Goal: Task Accomplishment & Management: Complete application form

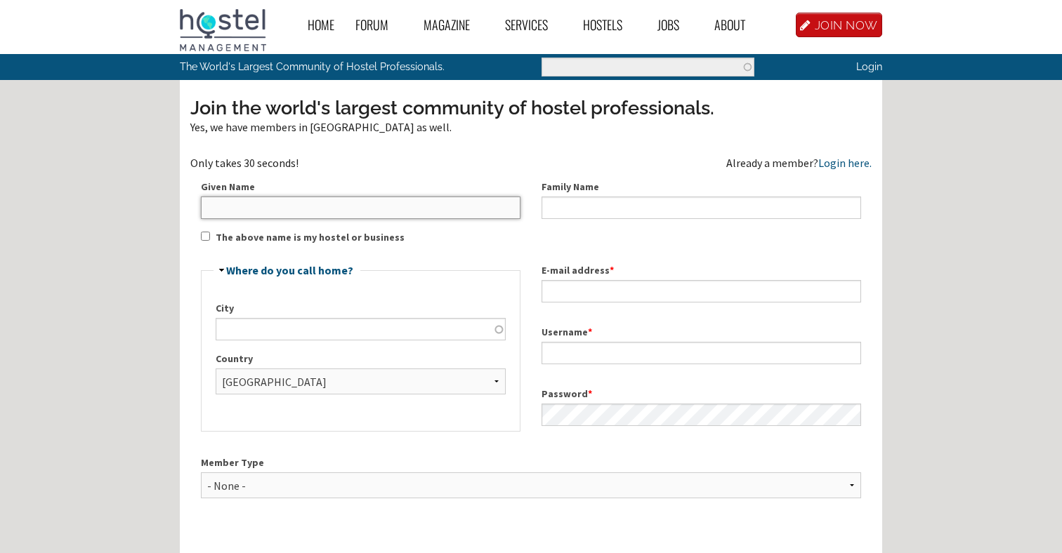
click at [331, 211] on input "Given Name" at bounding box center [361, 208] width 320 height 22
click at [342, 216] on input "Little Monkey Hostel" at bounding box center [361, 208] width 320 height 22
type input "G"
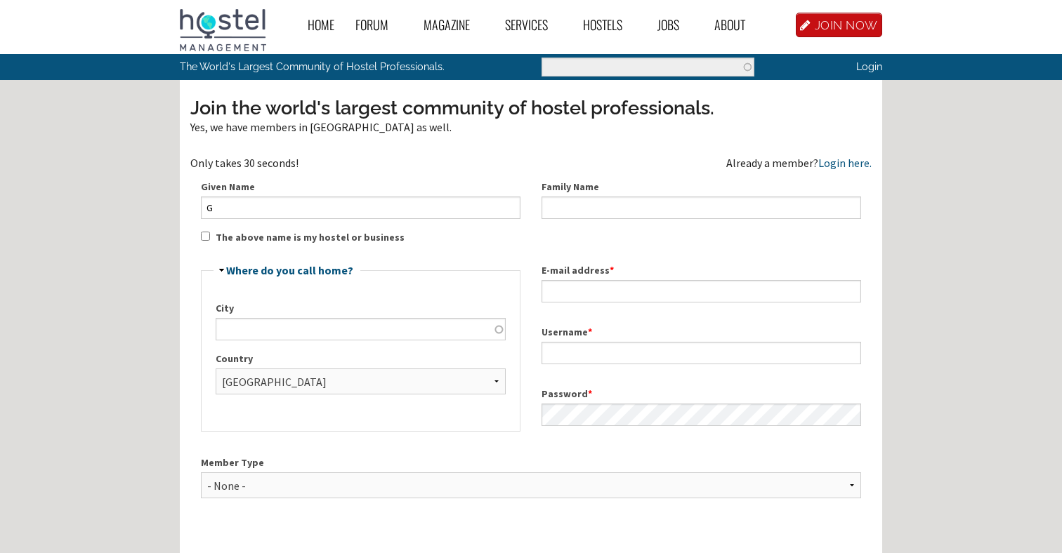
click at [335, 236] on label "The above name is my hostel or business" at bounding box center [310, 237] width 189 height 15
click at [210, 236] on input "The above name is my hostel or business" at bounding box center [205, 236] width 9 height 9
checkbox input "true"
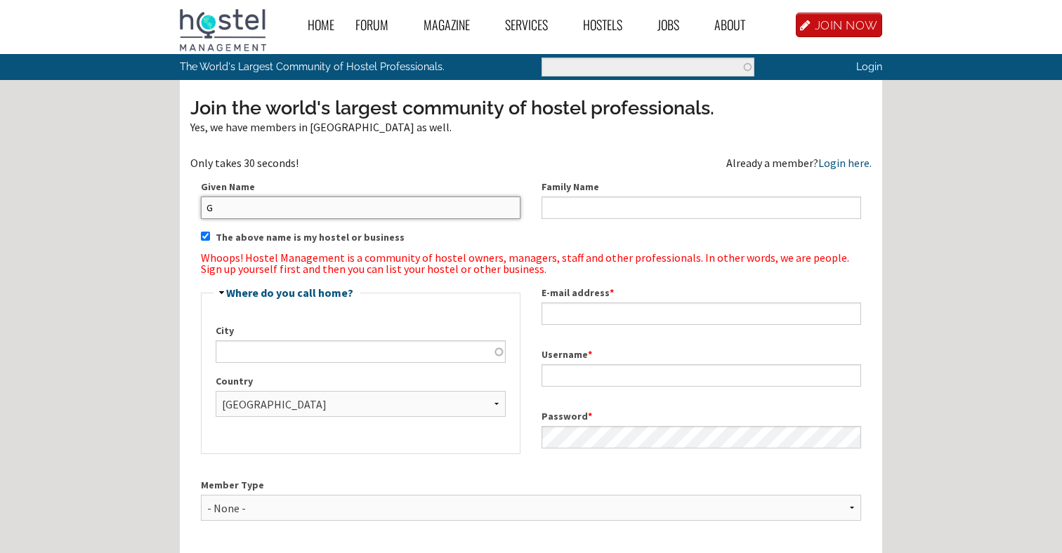
click at [319, 203] on input "G" at bounding box center [361, 208] width 320 height 22
type input "g"
type input "Gustavo"
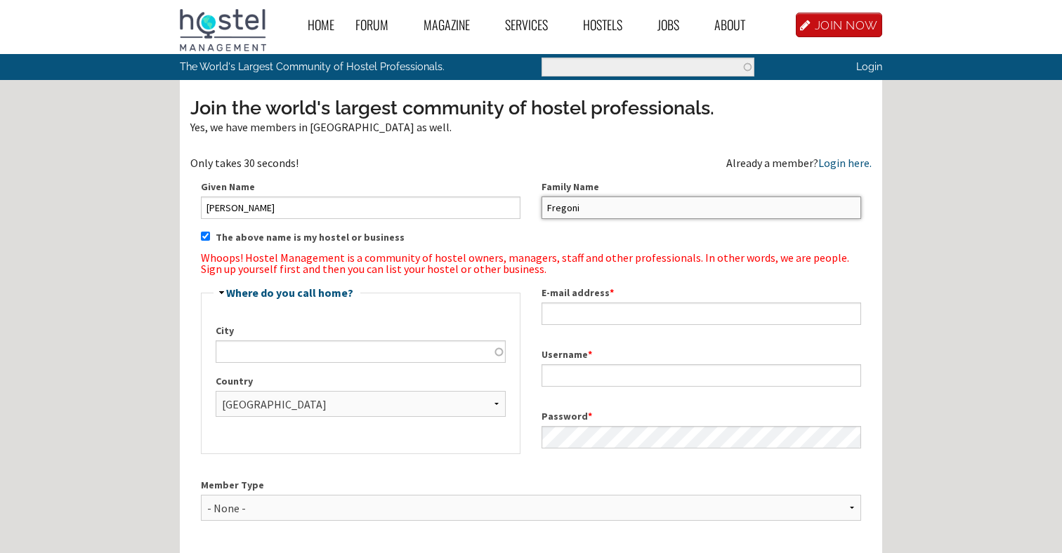
scroll to position [50, 0]
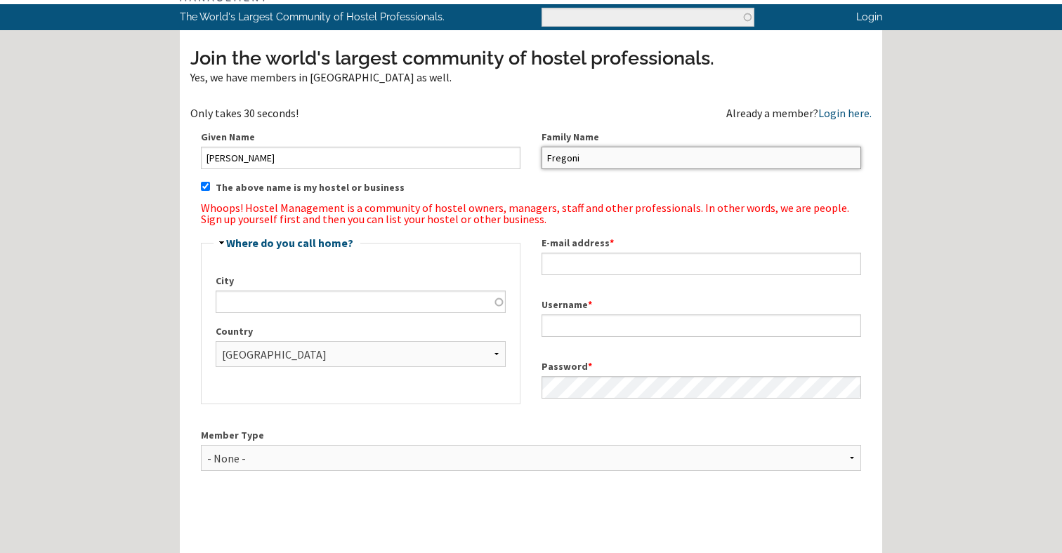
type input "Fregoni"
click at [513, 225] on div "Hide Where do you call home? City Country - None - Afghanistan Åland Islands Al…" at bounding box center [360, 321] width 341 height 192
click at [301, 190] on label "The above name is my hostel or business" at bounding box center [310, 188] width 189 height 15
click at [210, 190] on input "The above name is my hostel or business" at bounding box center [205, 186] width 9 height 9
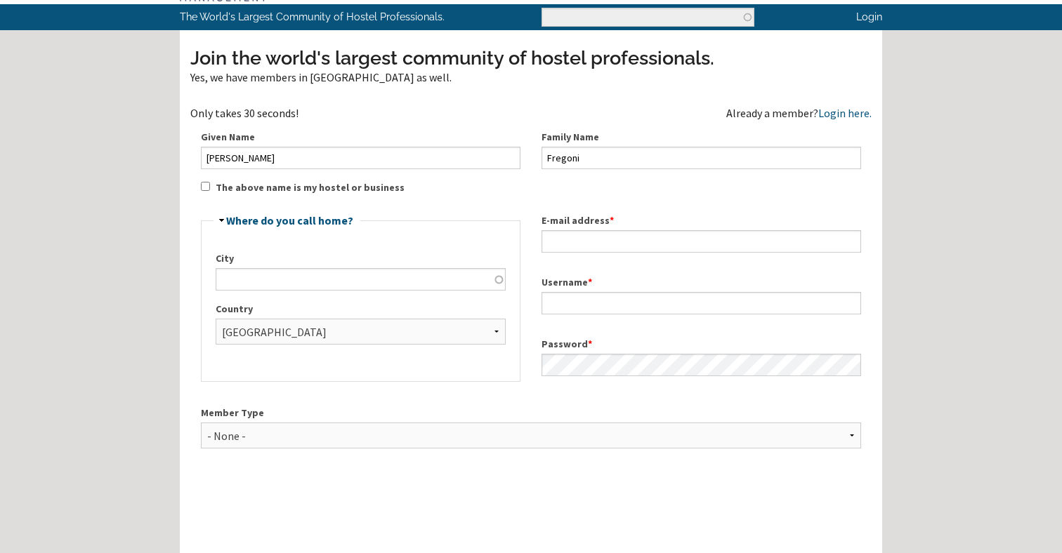
click at [301, 188] on label "The above name is my hostel or business" at bounding box center [310, 188] width 189 height 15
click at [210, 188] on input "The above name is my hostel or business" at bounding box center [205, 186] width 9 height 9
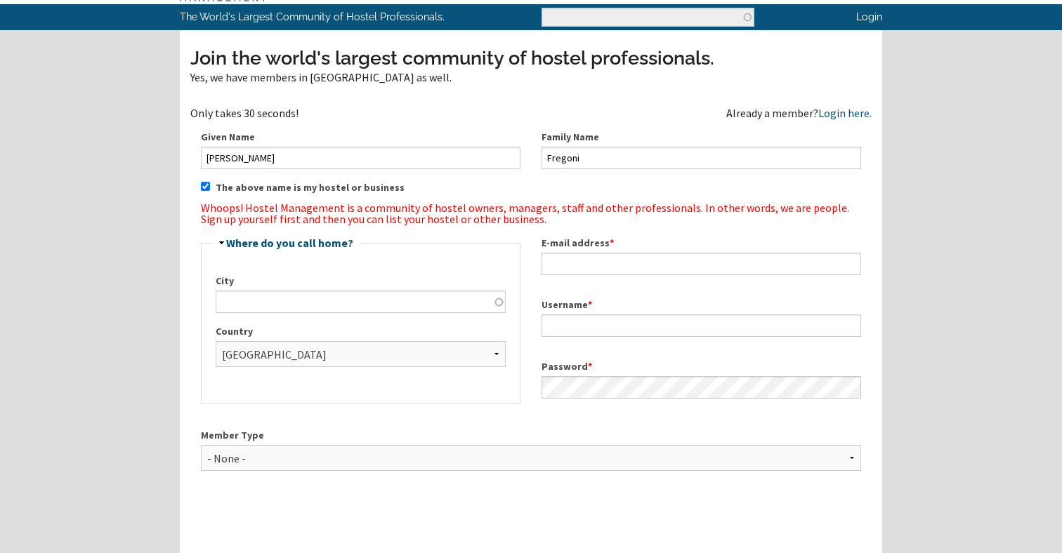
click at [301, 188] on label "The above name is my hostel or business" at bounding box center [310, 188] width 189 height 15
click at [210, 188] on input "The above name is my hostel or business" at bounding box center [205, 186] width 9 height 9
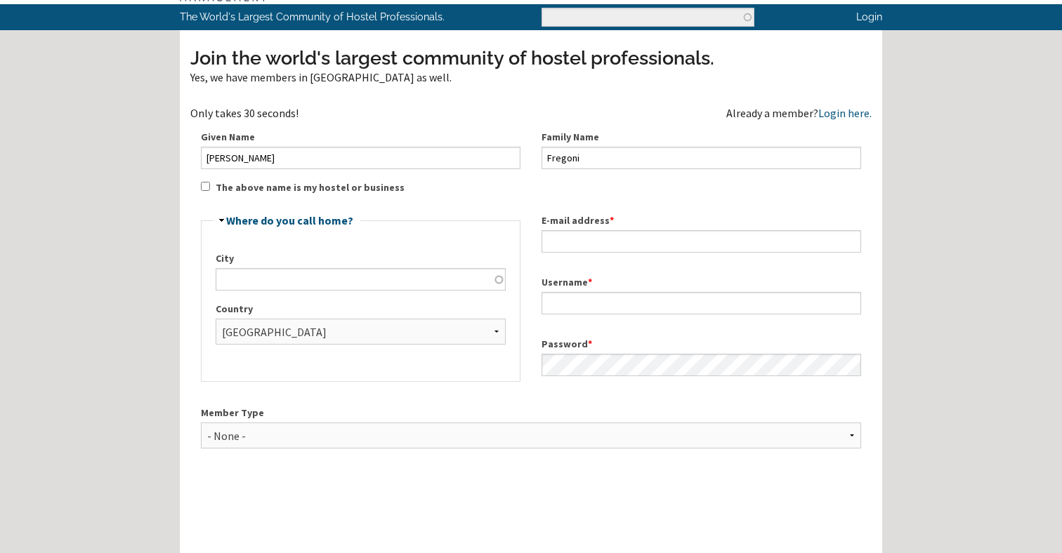
click at [301, 188] on label "The above name is my hostel or business" at bounding box center [310, 188] width 189 height 15
click at [210, 188] on input "The above name is my hostel or business" at bounding box center [205, 186] width 9 height 9
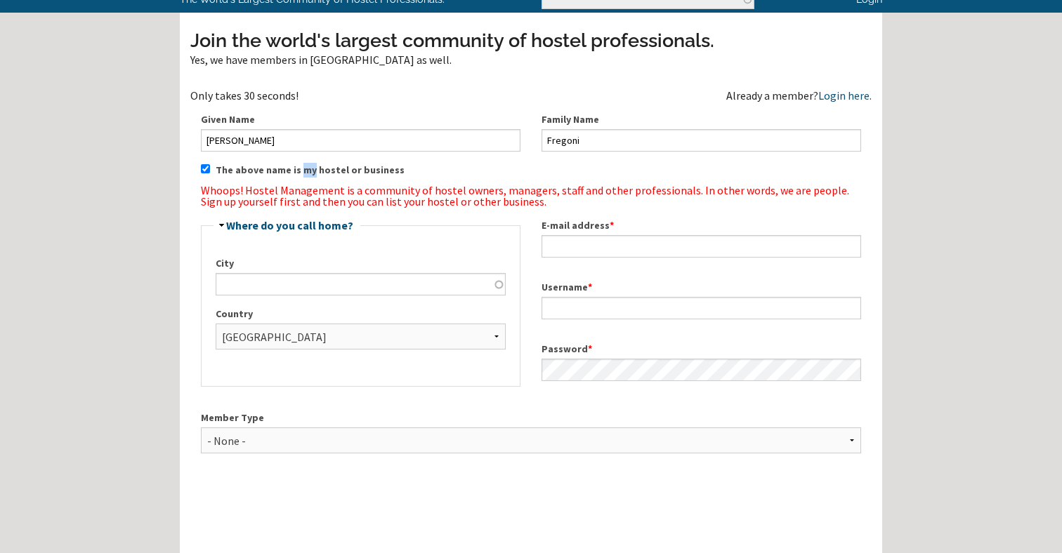
scroll to position [77, 0]
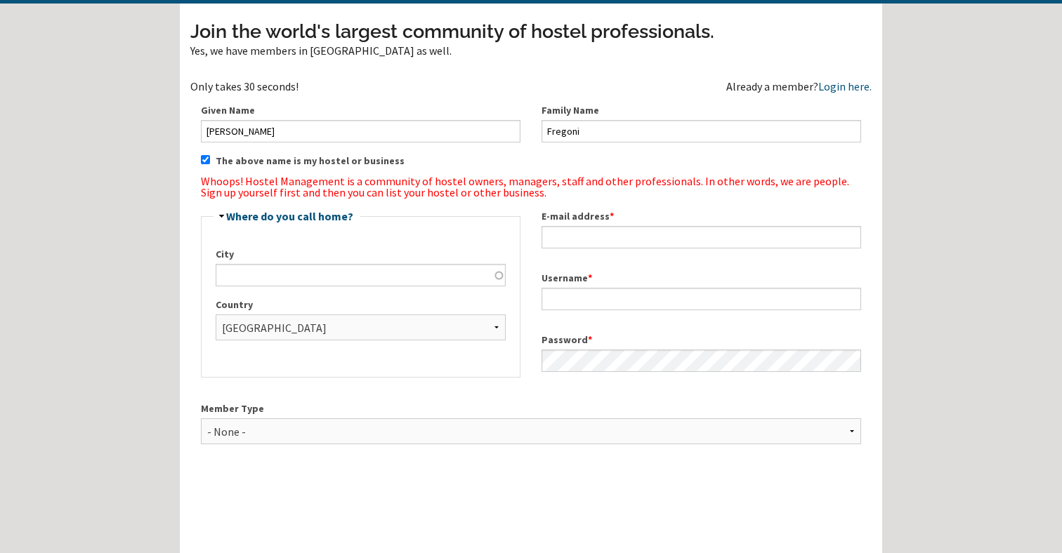
click at [290, 155] on label "The above name is my hostel or business" at bounding box center [310, 161] width 189 height 15
click at [210, 155] on input "The above name is my hostel or business" at bounding box center [205, 159] width 9 height 9
checkbox input "false"
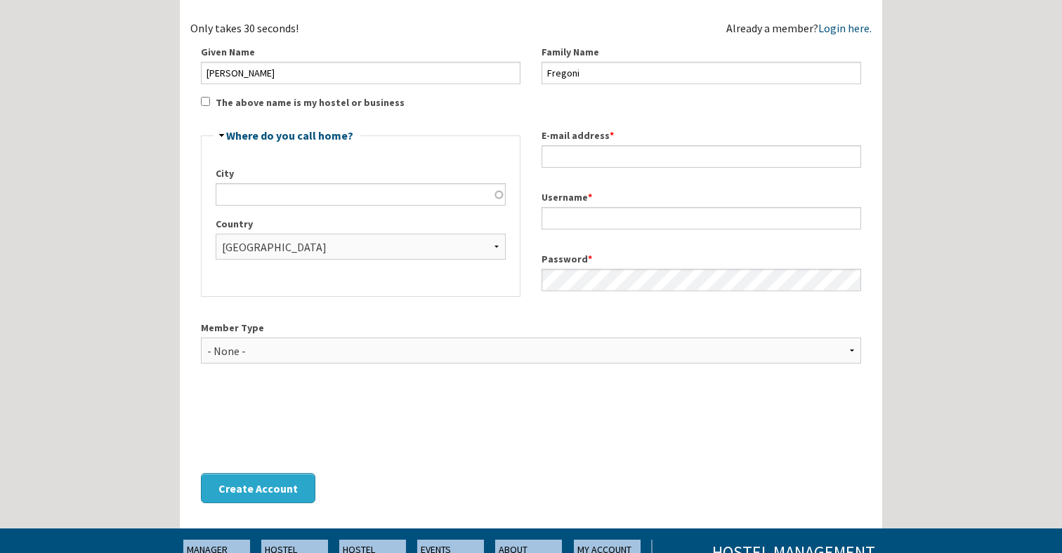
scroll to position [137, 0]
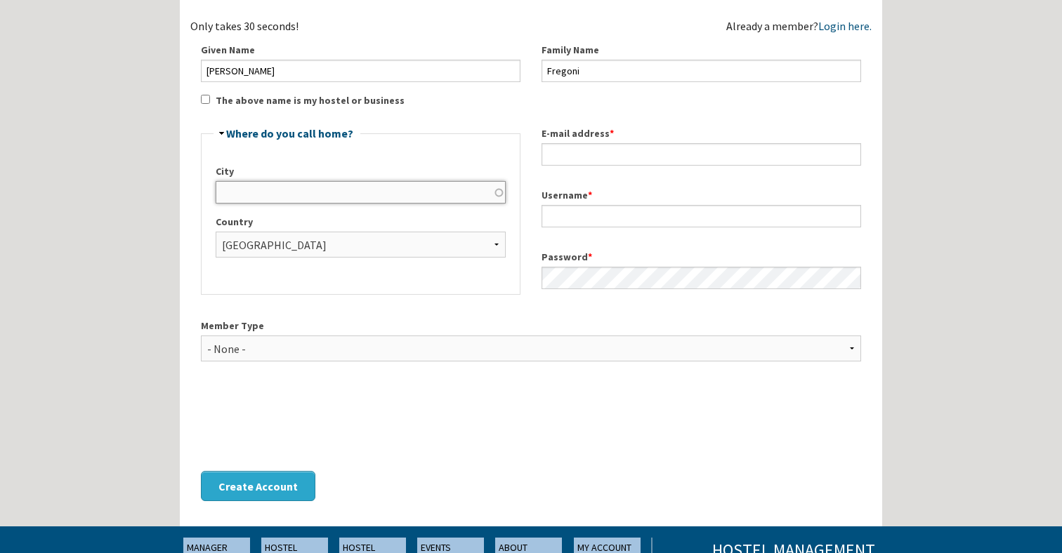
click at [297, 196] on input "City" at bounding box center [361, 192] width 290 height 22
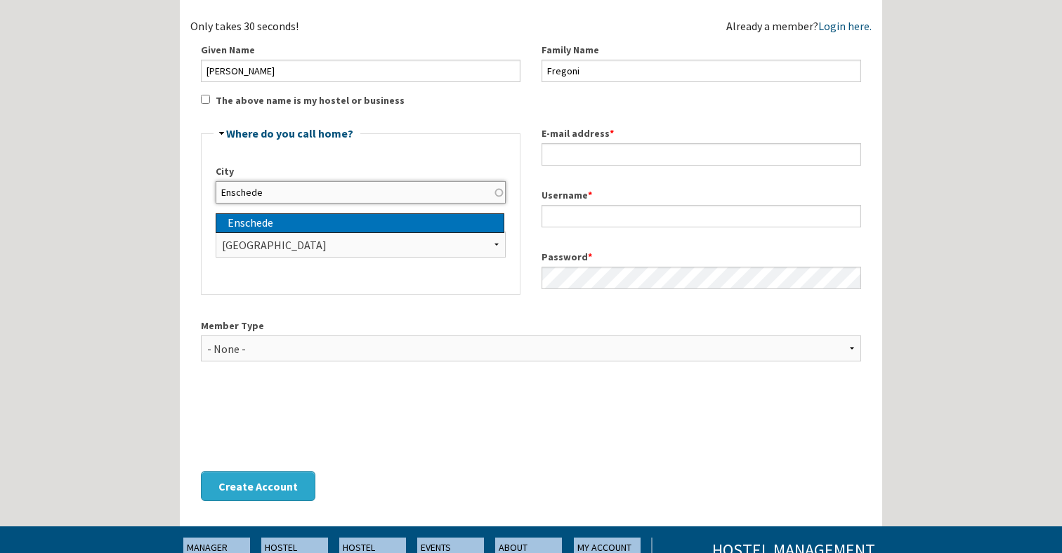
type input "Enschede"
click at [273, 223] on div "Enschede" at bounding box center [366, 223] width 276 height 18
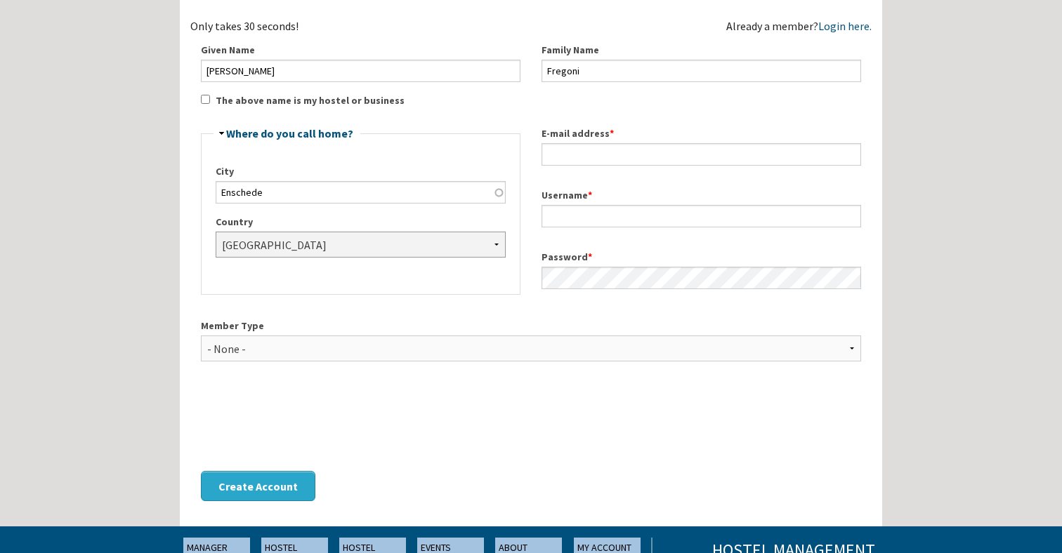
click at [264, 252] on select "- None - Afghanistan Åland Islands Albania Algeria American Samoa Andorra Angol…" at bounding box center [361, 245] width 290 height 26
select select "5900"
click at [216, 232] on select "- None - Afghanistan Åland Islands Albania Algeria American Samoa Andorra Angol…" at bounding box center [361, 245] width 290 height 26
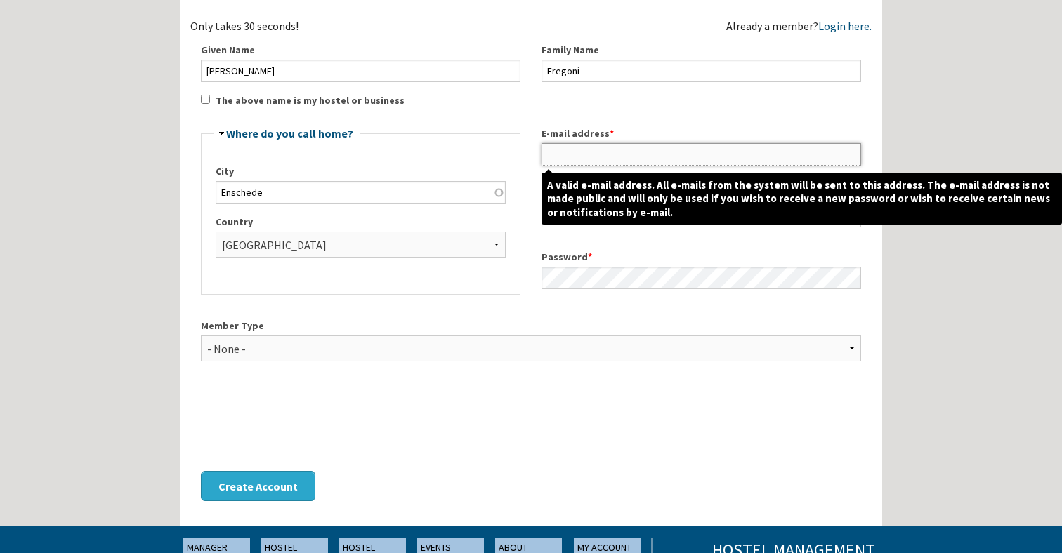
click at [575, 154] on input "E-mail address *" at bounding box center [702, 154] width 320 height 22
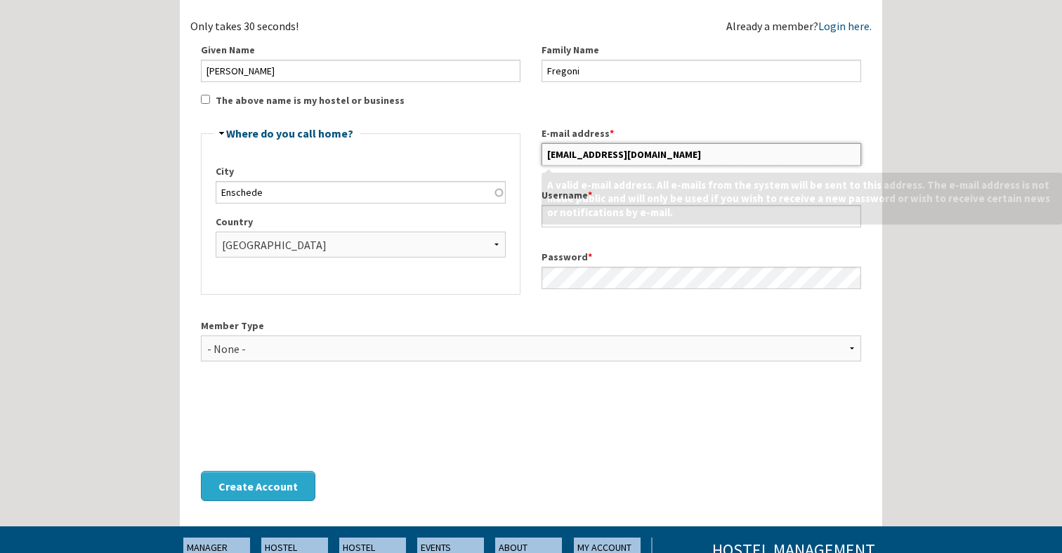
type input "stay@littlemonkeyhostel.com"
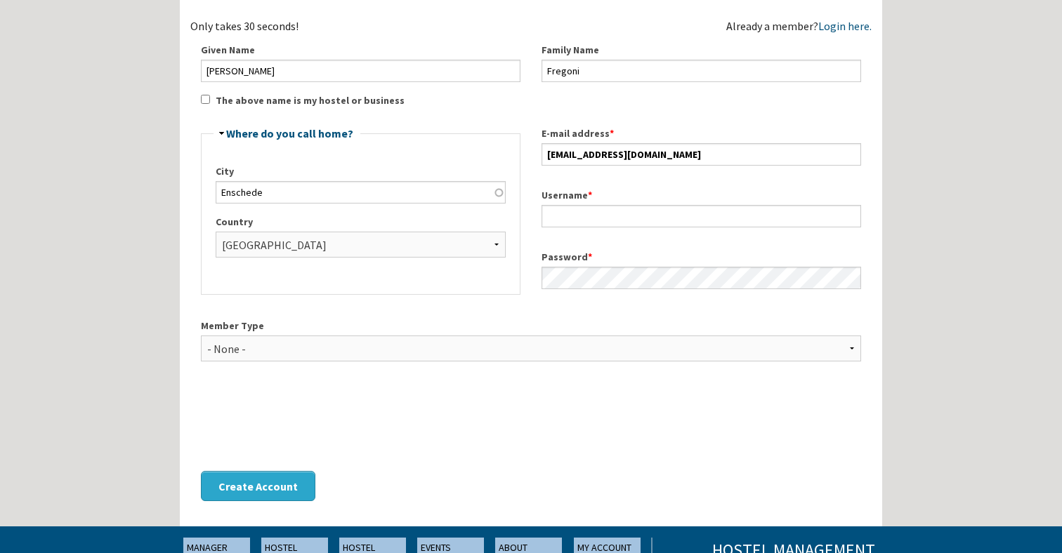
click at [654, 120] on div "E-mail address * stay@littlemonkeyhostel.com" at bounding box center [701, 146] width 341 height 62
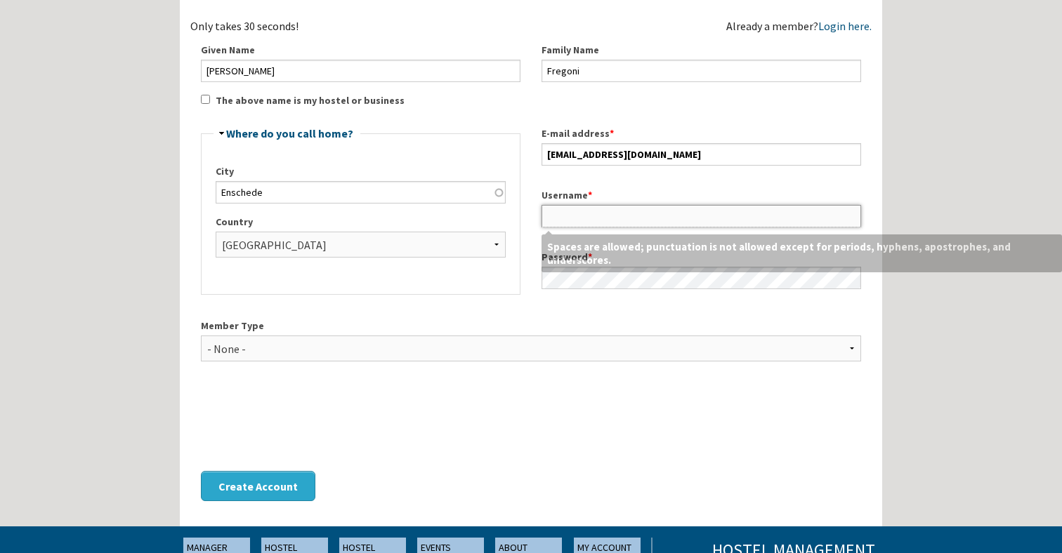
click at [577, 218] on input "Username *" at bounding box center [702, 216] width 320 height 22
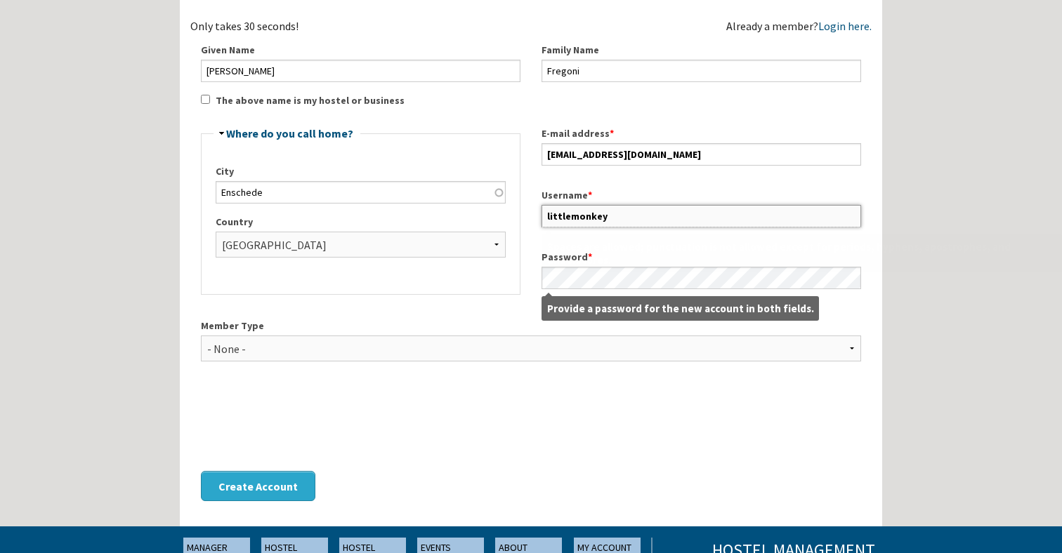
type input "littlemonkey"
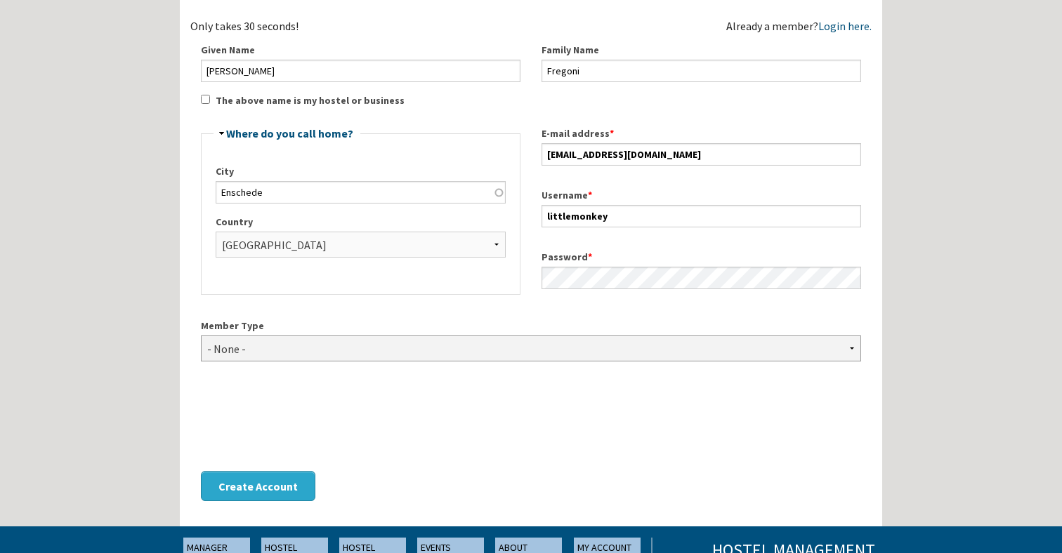
click at [258, 348] on select "- None - Hostel Owner Hostel Manager Hostel Investor Hostel Staff Hostel Volunt…" at bounding box center [531, 349] width 660 height 26
select select "1416"
click at [201, 336] on select "- None - Hostel Owner Hostel Manager Hostel Investor Hostel Staff Hostel Volunt…" at bounding box center [531, 349] width 660 height 26
click at [241, 482] on button "Create Account" at bounding box center [258, 486] width 114 height 30
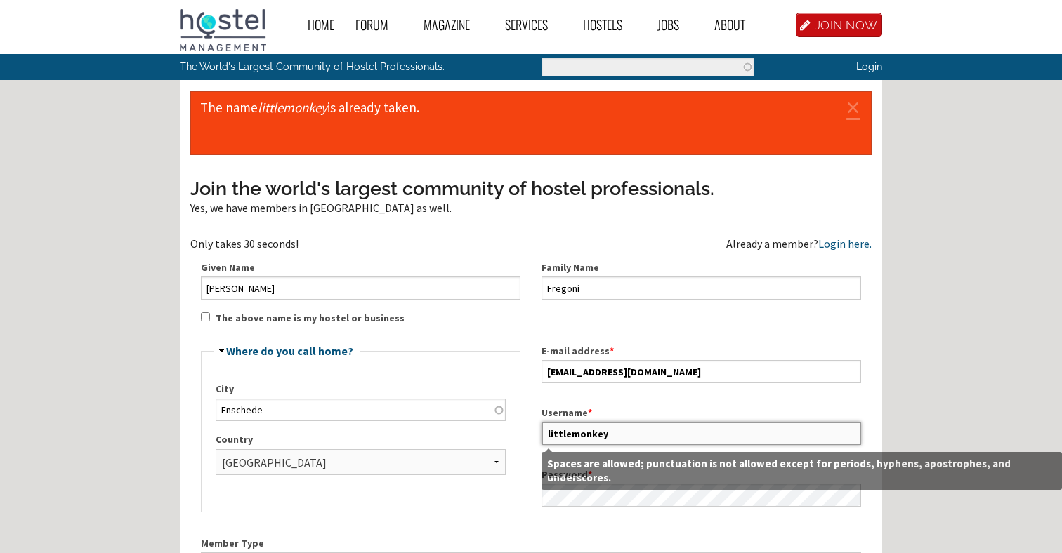
click at [615, 438] on input "littlemonkey" at bounding box center [702, 433] width 320 height 22
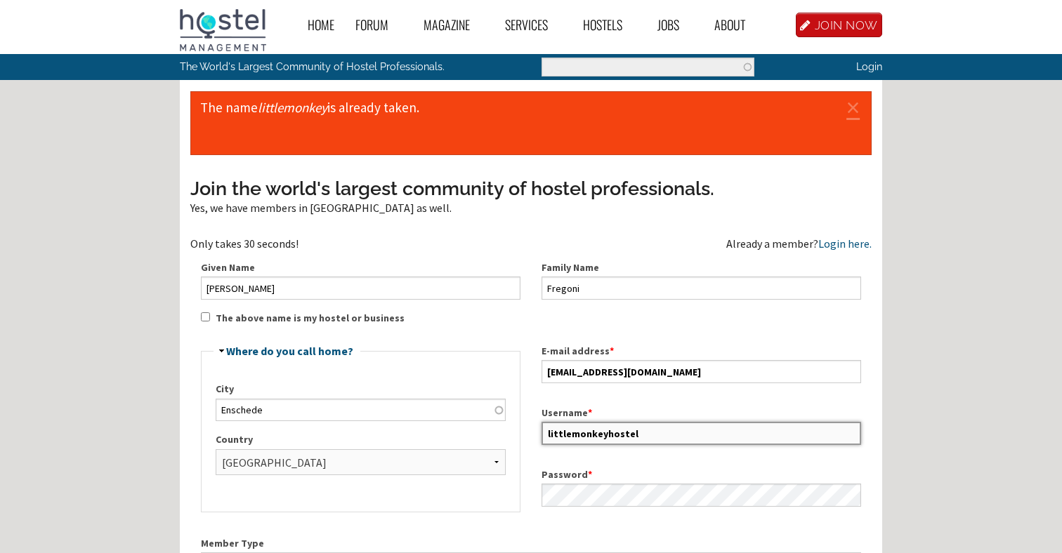
type input "littlemonkeyhostel"
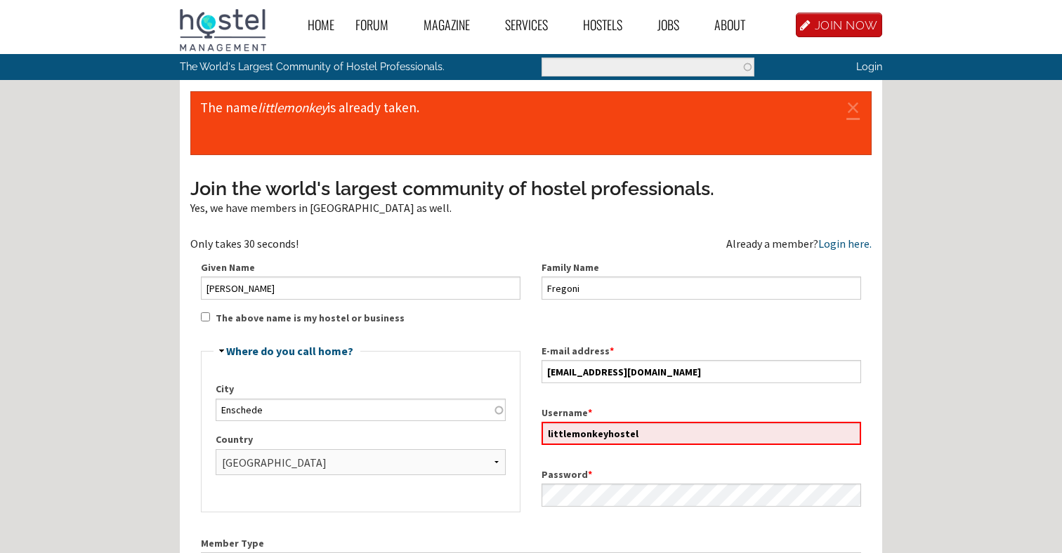
click at [644, 409] on label "Username *" at bounding box center [702, 413] width 320 height 15
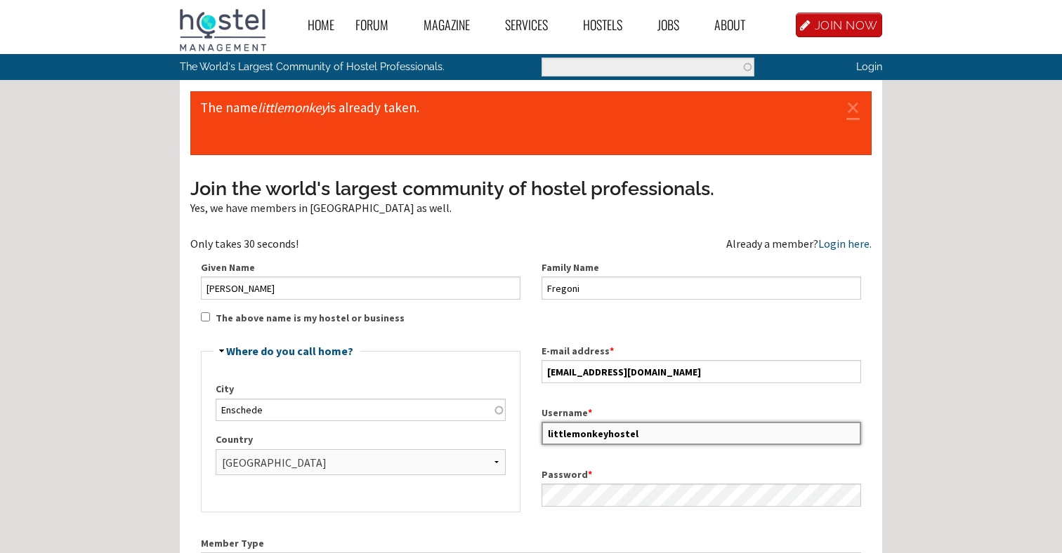
click at [644, 422] on input "littlemonkeyhostel" at bounding box center [702, 433] width 320 height 22
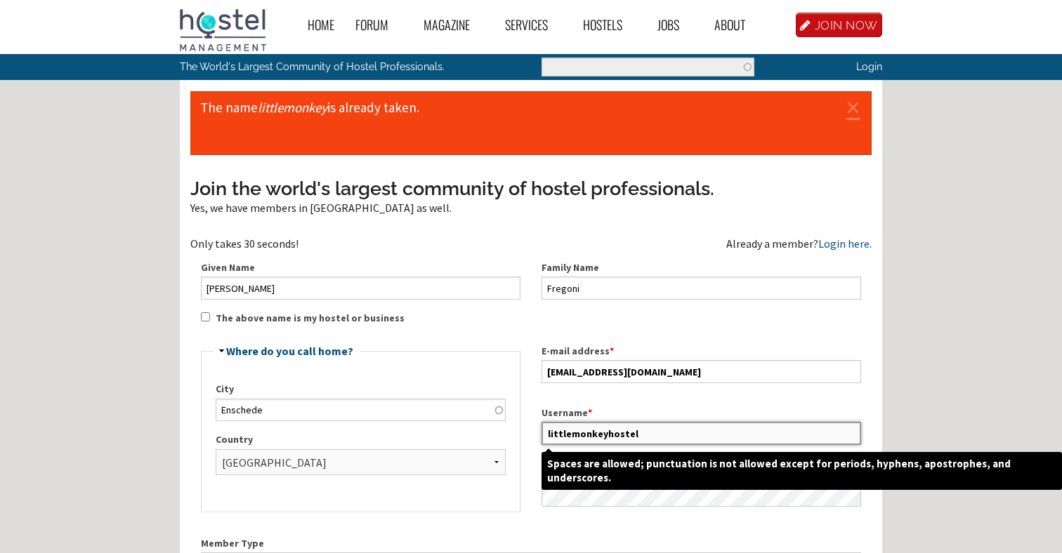
click at [616, 428] on input "littlemonkeyhostel" at bounding box center [702, 433] width 320 height 22
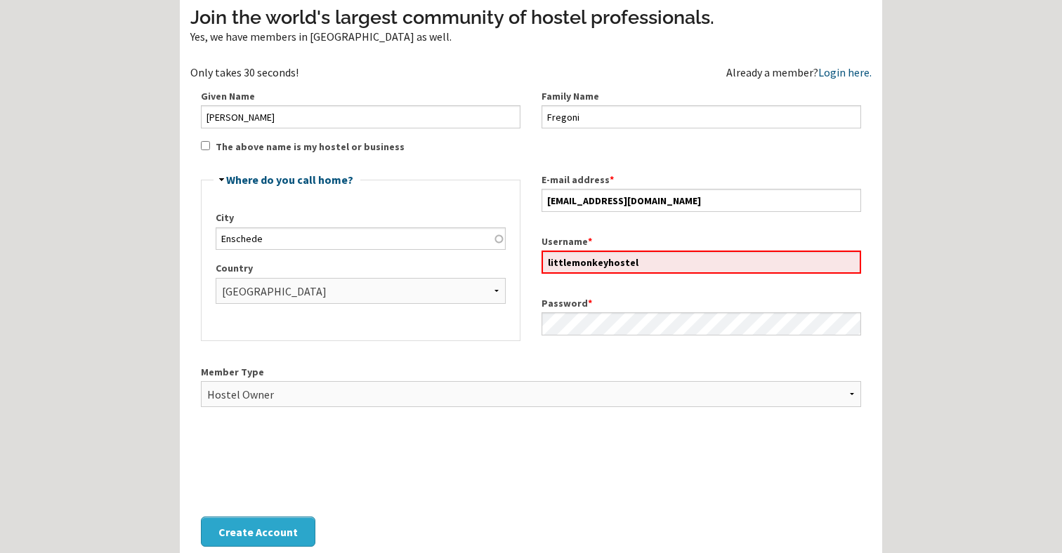
scroll to position [186, 0]
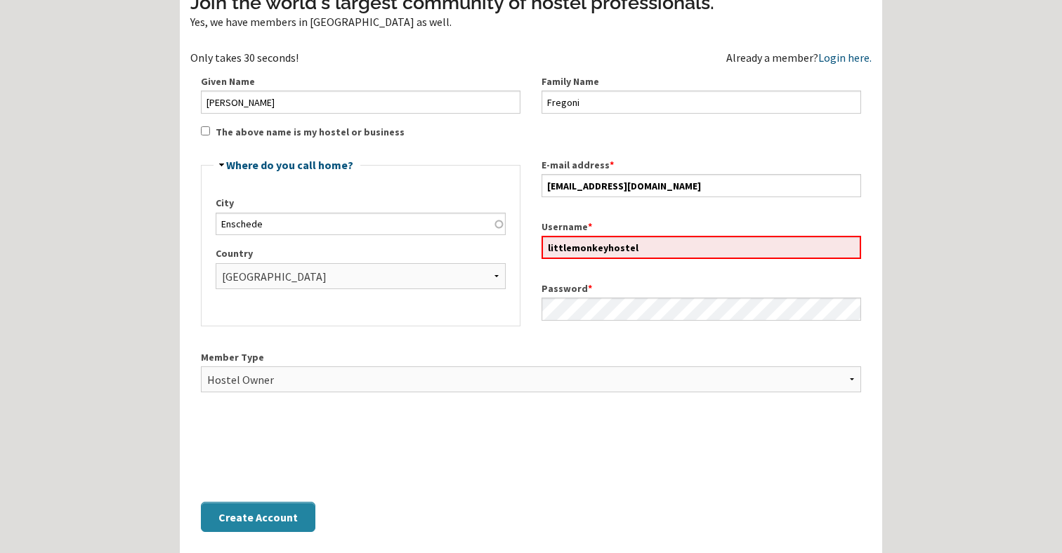
click at [269, 525] on button "Create Account" at bounding box center [258, 517] width 114 height 30
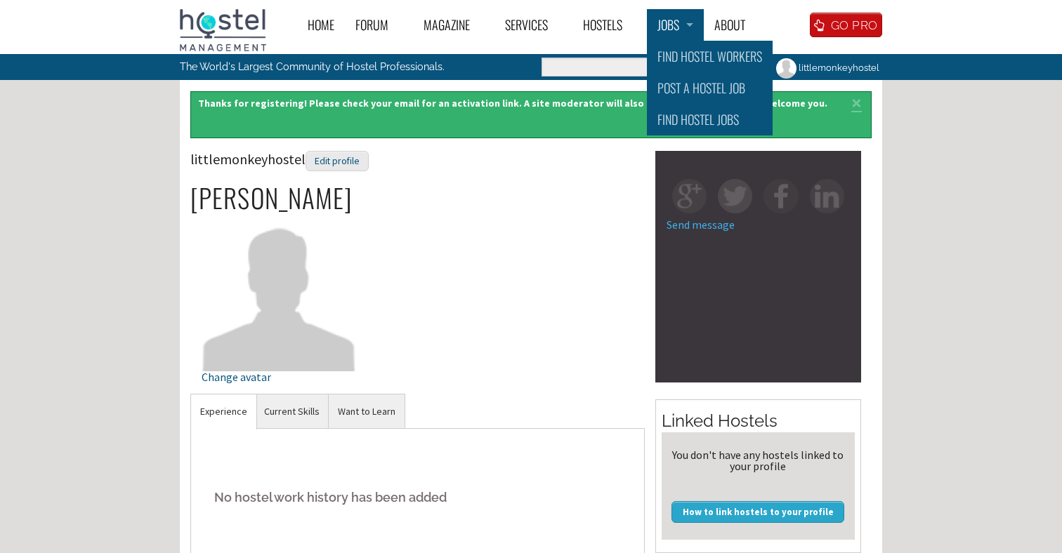
click at [668, 30] on link "Jobs" at bounding box center [675, 25] width 57 height 32
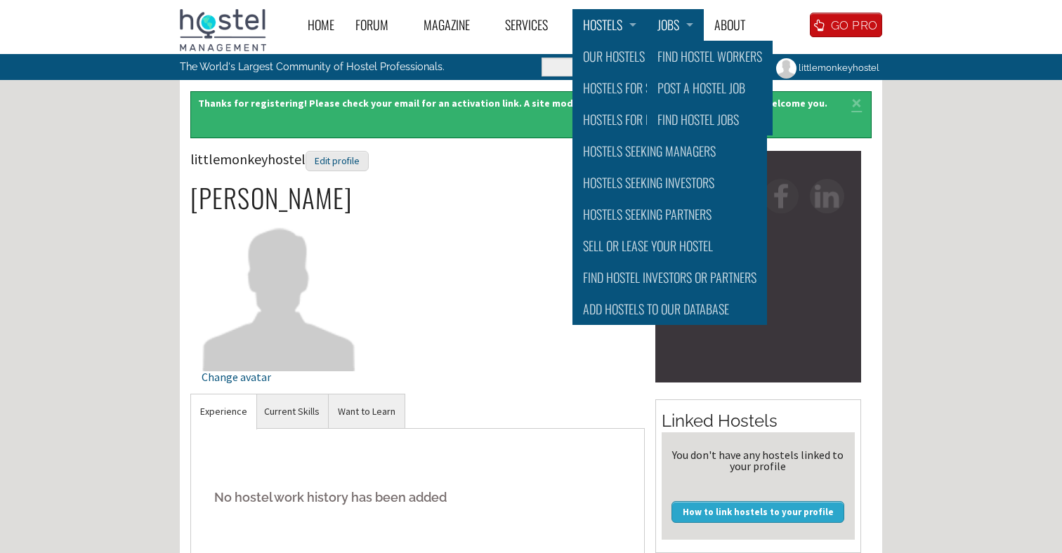
click at [605, 30] on link "Hostels" at bounding box center [609, 25] width 74 height 32
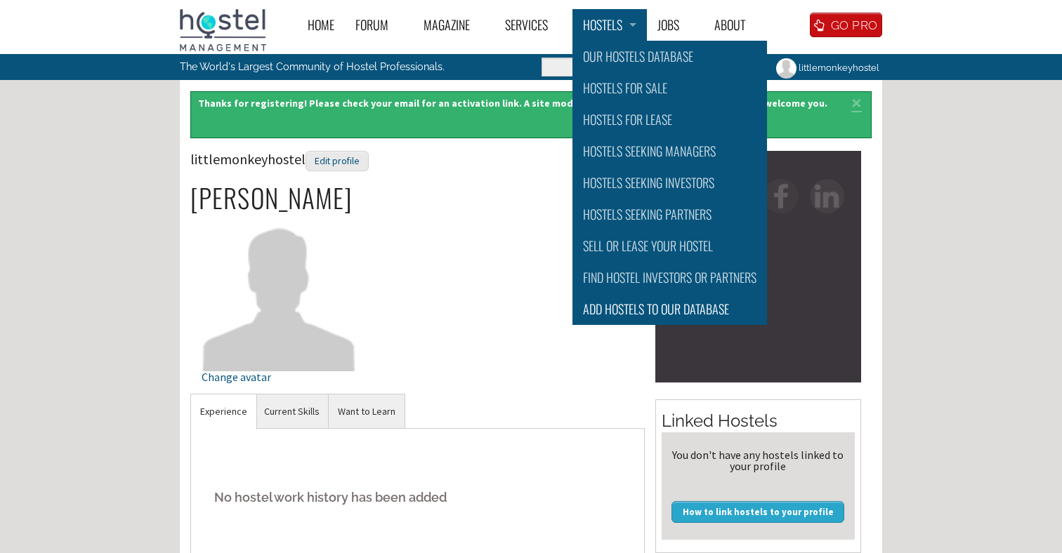
click at [608, 312] on link "Add Hostels to Our database" at bounding box center [669, 310] width 195 height 32
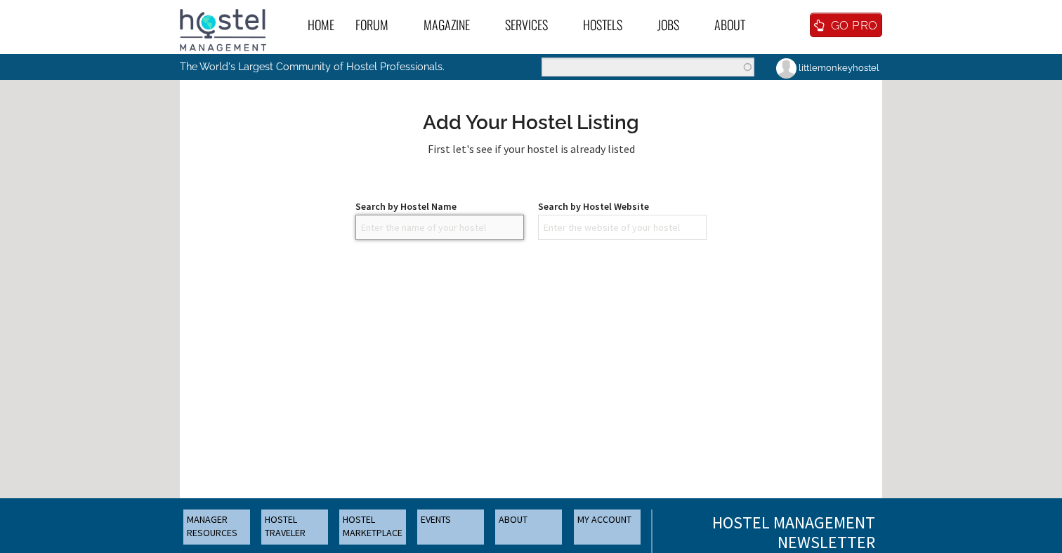
click at [412, 234] on input "text" at bounding box center [439, 227] width 169 height 25
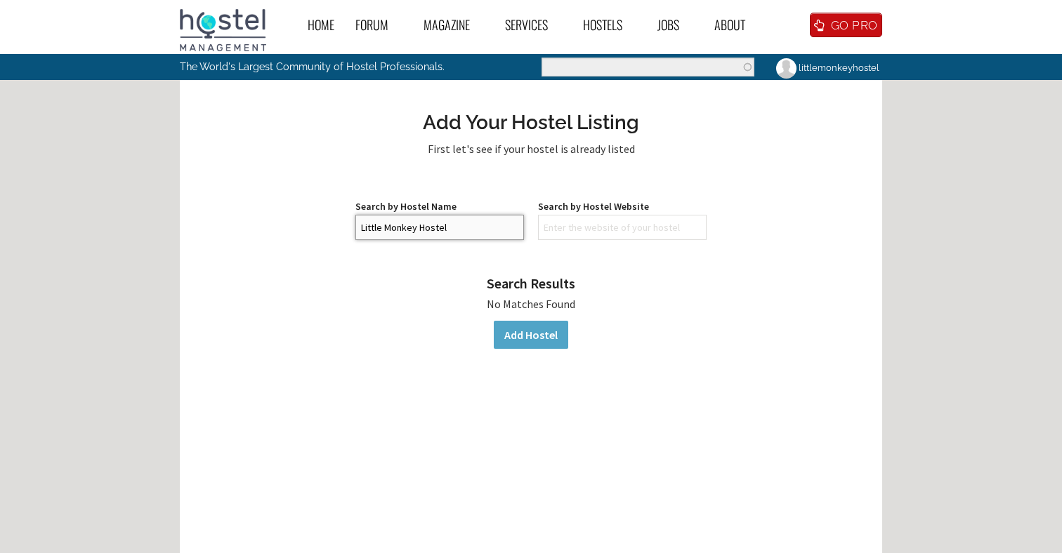
type input "Little Monkey Hostel"
click at [570, 228] on input "text" at bounding box center [622, 227] width 169 height 25
paste input "https://www.littlemonkeyhostel.com/"
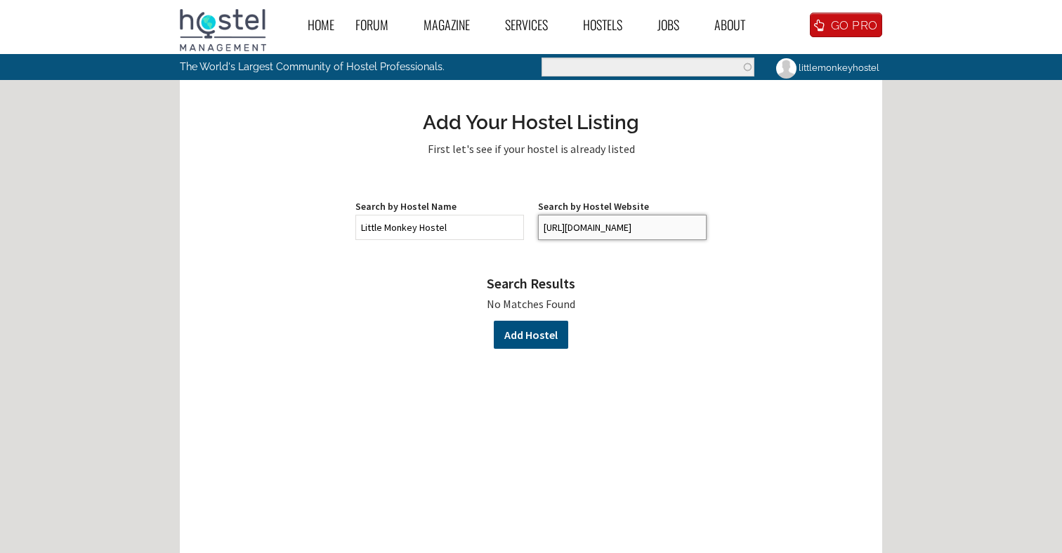
type input "https://www.littlemonkeyhostel.com/"
click at [561, 332] on link "Add Hostel" at bounding box center [531, 335] width 74 height 28
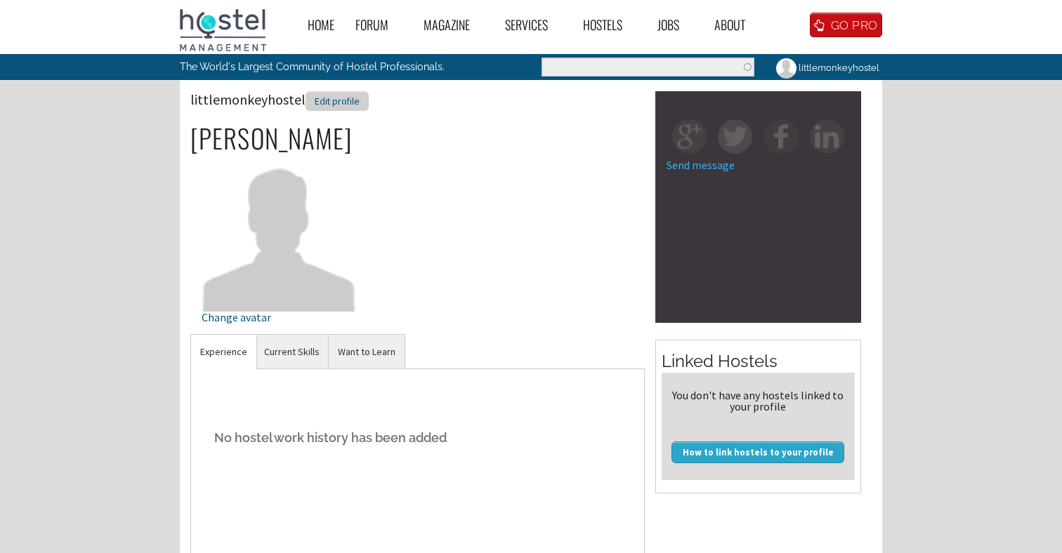
click at [344, 106] on div "Edit profile" at bounding box center [337, 101] width 63 height 20
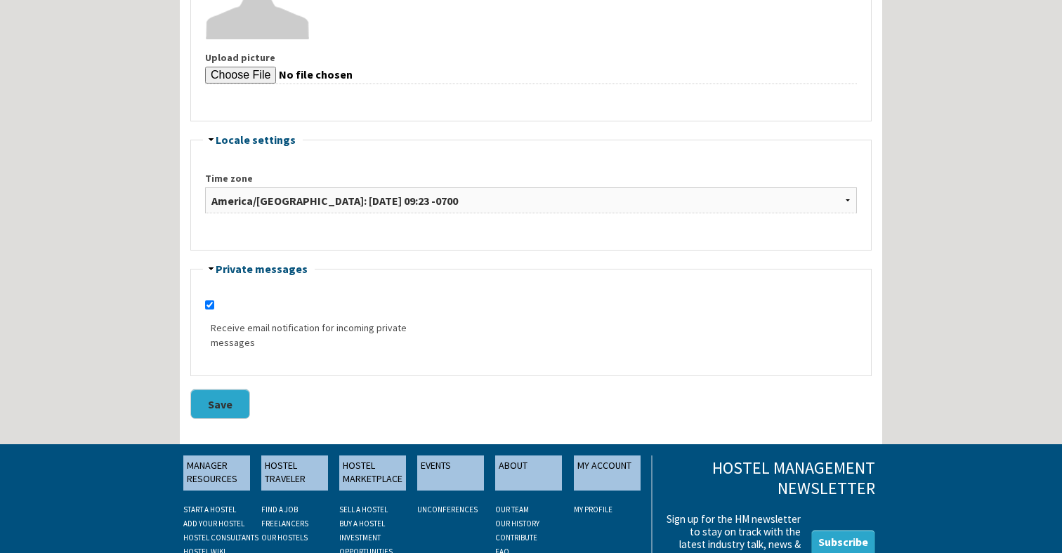
scroll to position [966, 0]
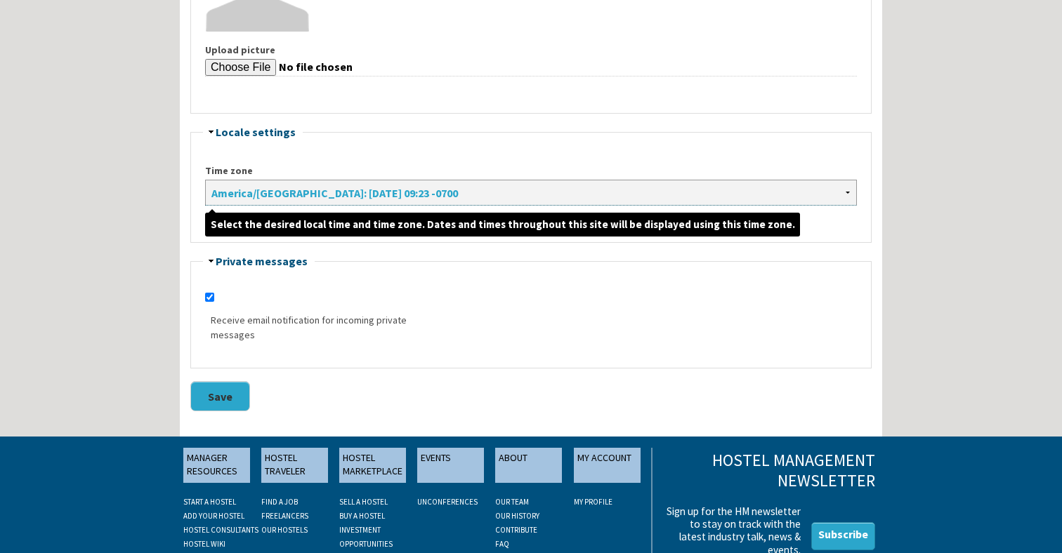
click at [301, 196] on select "[GEOGRAPHIC_DATA]/[GEOGRAPHIC_DATA]: [DATE] 16:23 +0000 [GEOGRAPHIC_DATA]/[GEOG…" at bounding box center [531, 193] width 652 height 26
select select "Europe/[GEOGRAPHIC_DATA]"
click at [205, 180] on select "[GEOGRAPHIC_DATA]/[GEOGRAPHIC_DATA]: [DATE] 16:23 +0000 [GEOGRAPHIC_DATA]/[GEOG…" at bounding box center [531, 193] width 652 height 26
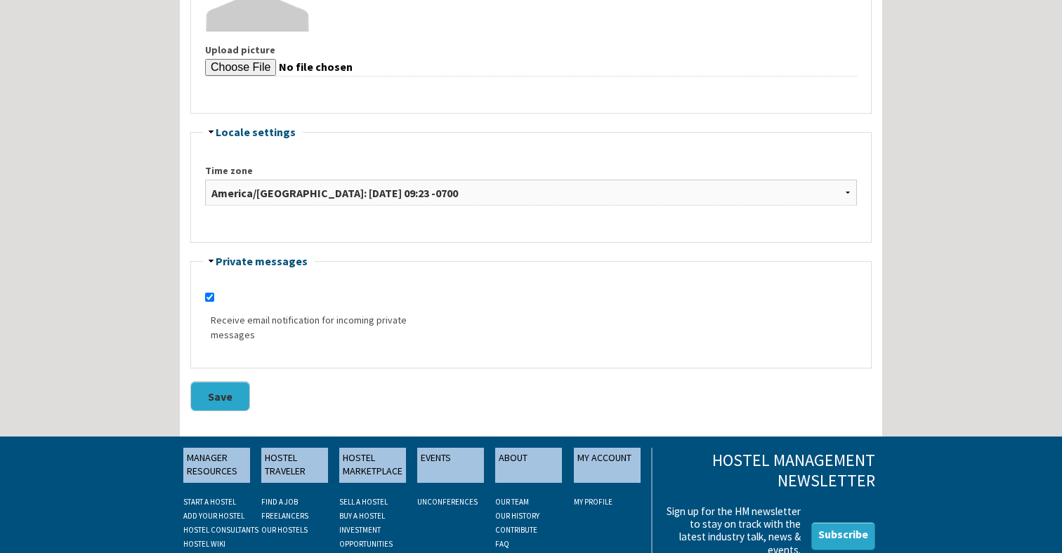
click at [227, 397] on button "Save" at bounding box center [220, 396] width 60 height 30
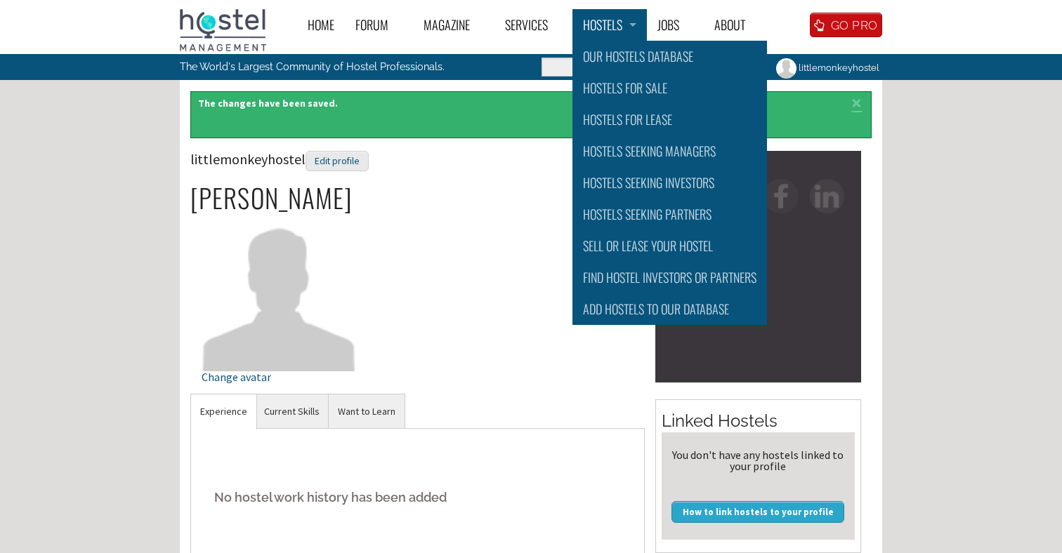
click at [606, 28] on link "Hostels" at bounding box center [609, 25] width 74 height 32
click at [620, 310] on link "Add Hostels to Our database" at bounding box center [669, 310] width 195 height 32
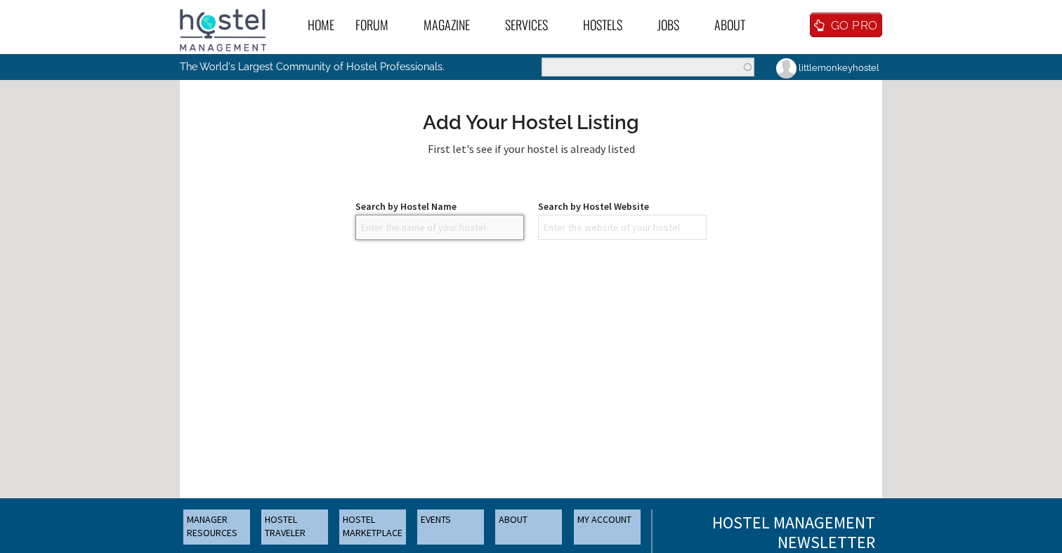
click at [471, 233] on input "text" at bounding box center [439, 227] width 169 height 25
click at [578, 223] on input "text" at bounding box center [622, 227] width 169 height 25
paste input "https://www.littlemonkeyhostel.com/"
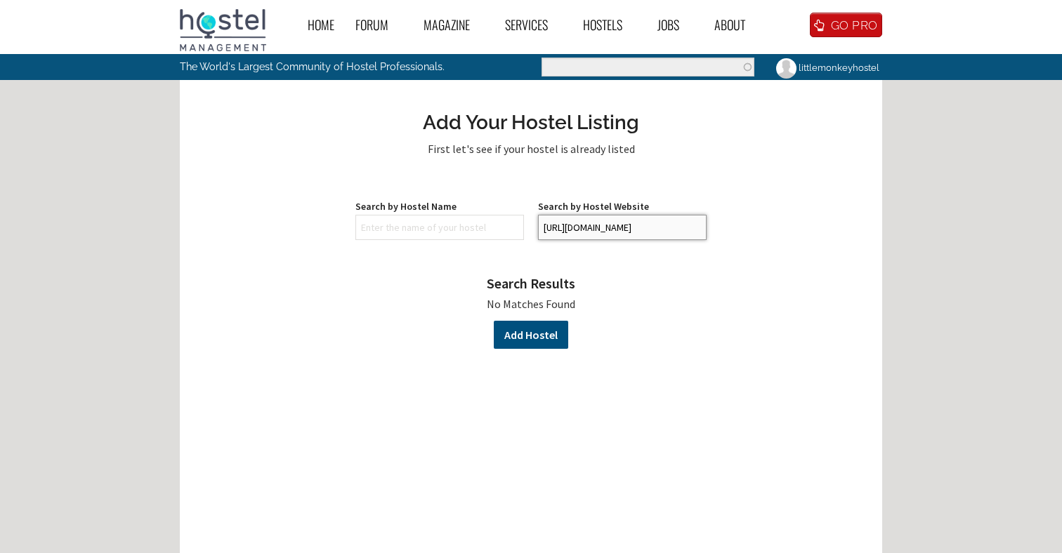
type input "https://www.littlemonkeyhostel.com/"
click at [527, 342] on link "Add Hostel" at bounding box center [531, 335] width 74 height 28
